Goal: Task Accomplishment & Management: Use online tool/utility

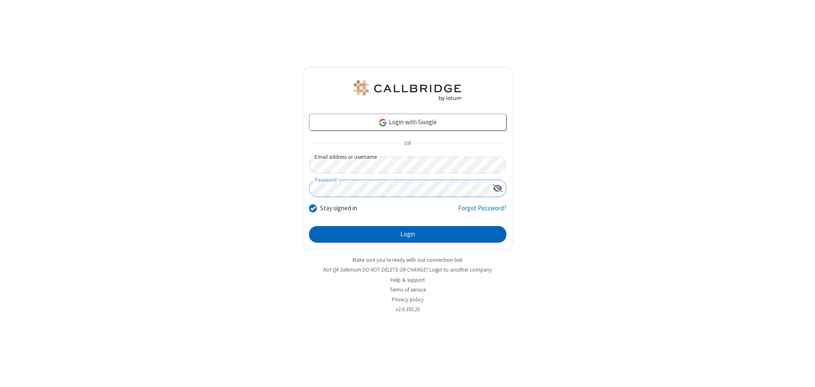
click at [407, 234] on button "Login" at bounding box center [407, 234] width 197 height 17
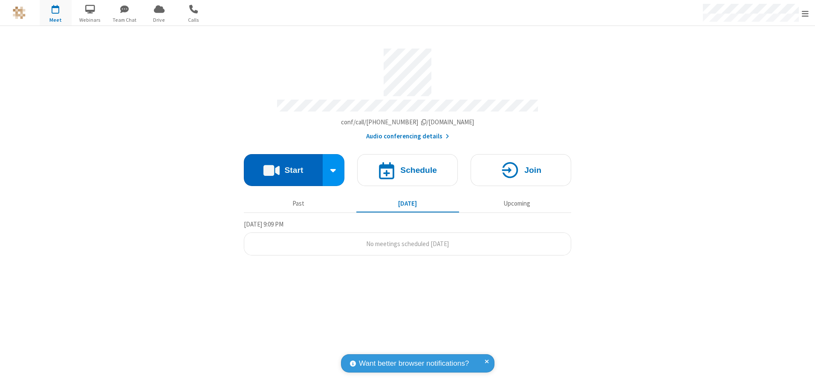
click at [283, 167] on button "Start" at bounding box center [283, 170] width 79 height 32
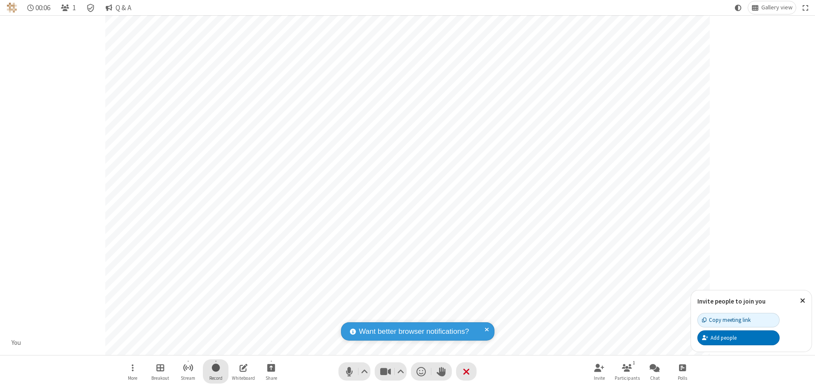
click at [216, 372] on span "Start recording" at bounding box center [216, 368] width 8 height 11
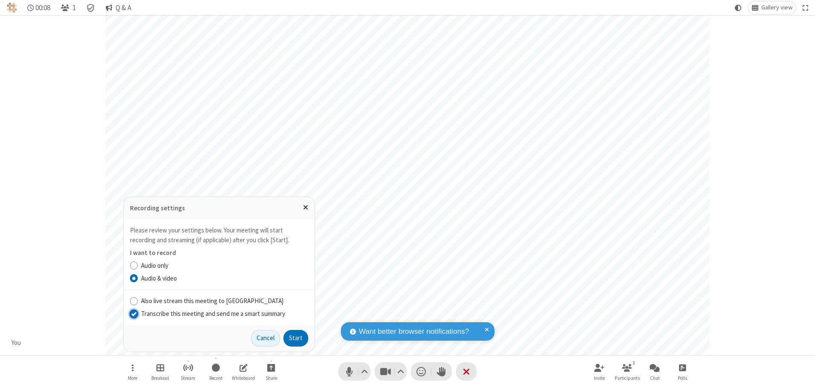
click at [133, 314] on input "Transcribe this meeting and send me a smart summary" at bounding box center [134, 313] width 8 height 9
click at [296, 338] on button "Start" at bounding box center [295, 338] width 25 height 17
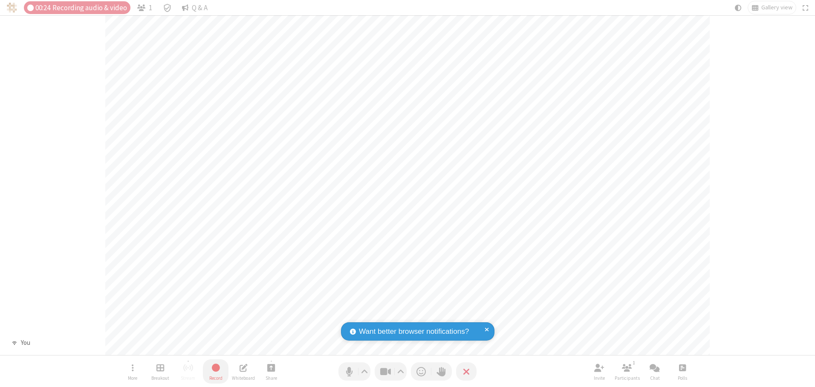
click at [216, 372] on span "Stop recording" at bounding box center [216, 368] width 10 height 11
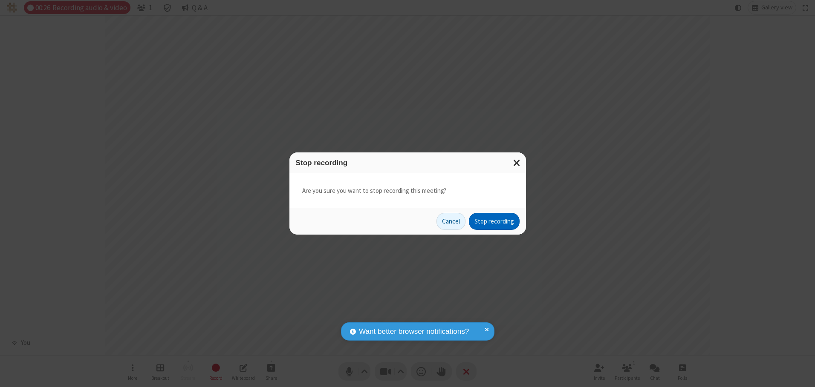
click at [494, 222] on button "Stop recording" at bounding box center [494, 221] width 51 height 17
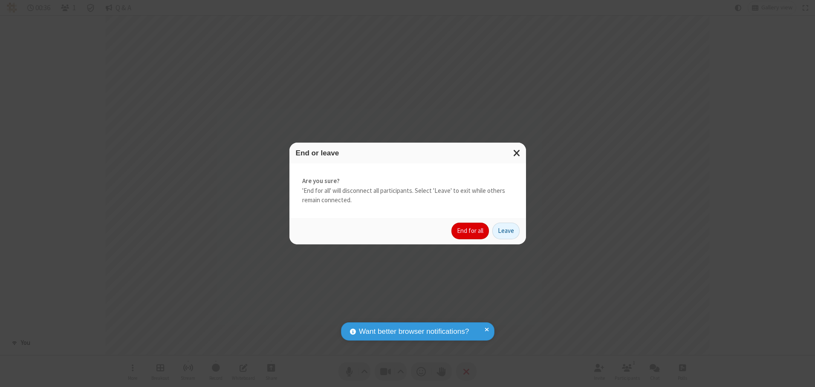
click at [470, 231] on button "End for all" at bounding box center [469, 231] width 37 height 17
